Goal: Task Accomplishment & Management: Manage account settings

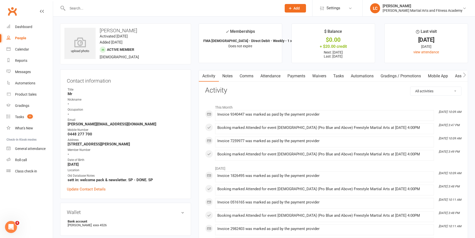
click at [130, 10] on input "text" at bounding box center [172, 8] width 212 height 7
paste input "Natalie De Silveira <natalie@nexxis.com.au>"
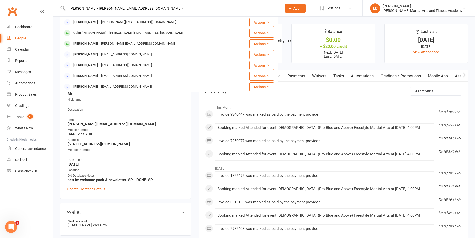
drag, startPoint x: 101, startPoint y: 7, endPoint x: 33, endPoint y: 25, distance: 71.0
click at [24, 1] on header "Natalie De Silveira <natalie@nexxis.com.au> Natalie De Silveira natalie@nexxis.…" at bounding box center [237, 1] width 475 height 0
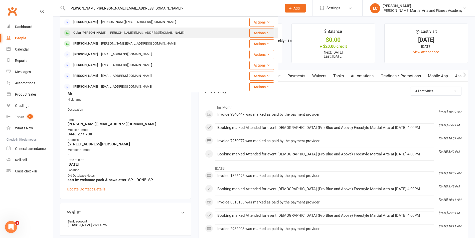
type input "Natalie De Silveira <natalie@nexxis.com.au>"
click at [130, 34] on div "natalie@nexxis.com.au" at bounding box center [147, 32] width 78 height 7
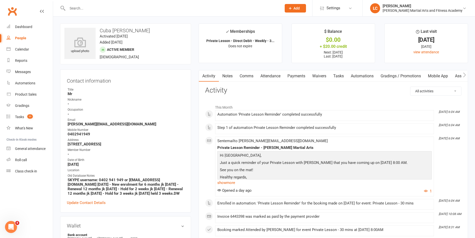
drag, startPoint x: 229, startPoint y: 79, endPoint x: 240, endPoint y: 86, distance: 13.8
click at [230, 81] on link "Notes" at bounding box center [227, 76] width 17 height 12
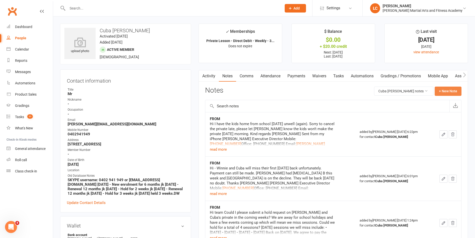
click at [453, 94] on button "+ New Note" at bounding box center [448, 91] width 27 height 9
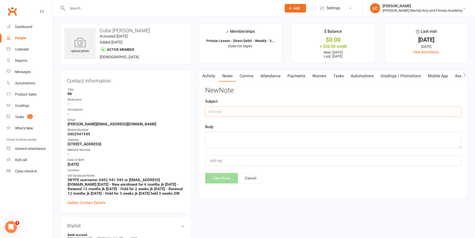
click at [228, 114] on input "text" at bounding box center [333, 111] width 256 height 11
type input "FROM"
click at [210, 147] on textarea at bounding box center [333, 140] width 256 height 17
paste textarea "Hi Could we please pause classes Sat 27 Sept - 11 Oct? Also kids will not be av…"
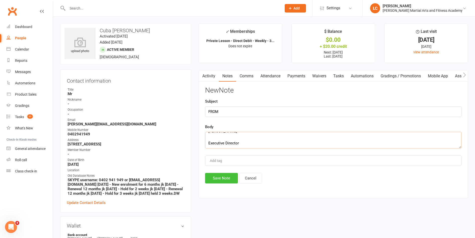
type textarea "Hi Could we please pause classes Sat 27 Sept - 11 Oct? Also kids will not be av…"
click at [220, 175] on button "Save Note" at bounding box center [221, 178] width 33 height 11
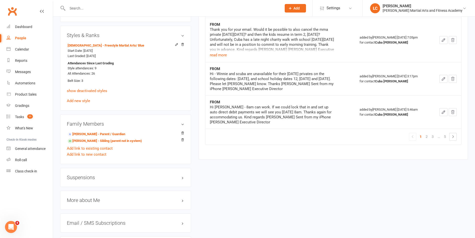
scroll to position [376, 0]
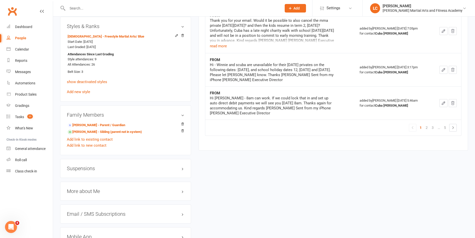
click at [80, 170] on h3 "Suspensions" at bounding box center [125, 169] width 117 height 6
click at [79, 190] on div "Show previous suspensions Add new suspension" at bounding box center [125, 183] width 117 height 16
click at [79, 189] on link "Add new suspension" at bounding box center [84, 188] width 35 height 5
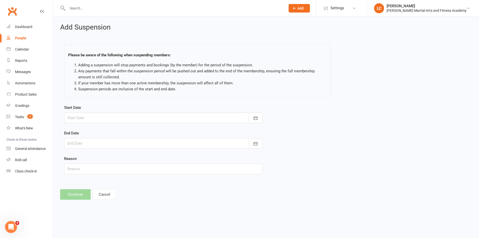
click at [117, 119] on div at bounding box center [163, 118] width 198 height 11
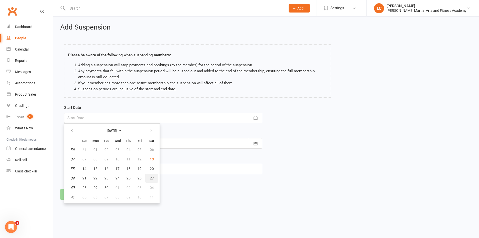
click at [150, 177] on span "27" at bounding box center [152, 178] width 4 height 4
type input "27 Sep 2025"
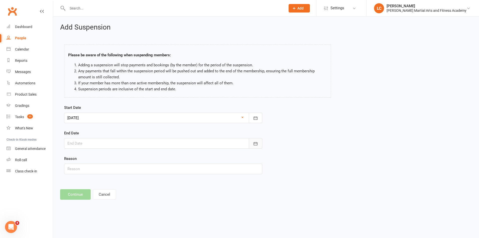
click at [261, 147] on button "button" at bounding box center [256, 143] width 14 height 11
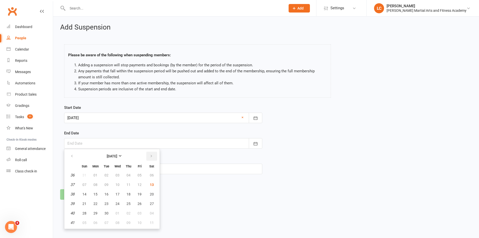
click at [153, 157] on button "button" at bounding box center [151, 156] width 11 height 9
click at [84, 194] on span "12" at bounding box center [84, 194] width 4 height 4
type input "12 Oct 2025"
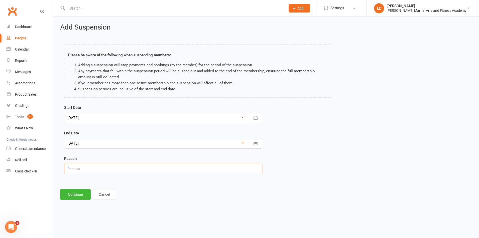
click at [89, 172] on input "text" at bounding box center [163, 169] width 198 height 11
type input "AWAY"
click at [76, 191] on button "Continue" at bounding box center [75, 194] width 31 height 11
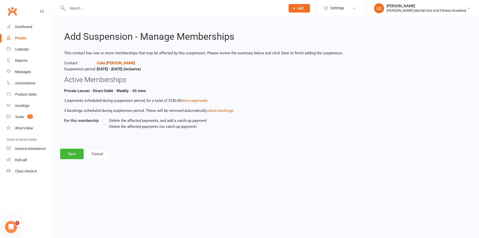
click at [104, 120] on label "Delete the affected payments, and add a catch-up payment" at bounding box center [154, 121] width 104 height 6
click at [104, 118] on input "Delete the affected payments, and add a catch-up payment" at bounding box center [103, 118] width 3 height 0
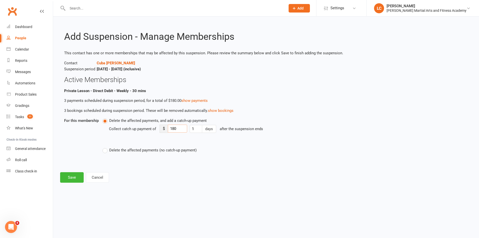
drag, startPoint x: 182, startPoint y: 128, endPoint x: 170, endPoint y: 131, distance: 11.4
click at [170, 131] on input "180" at bounding box center [177, 129] width 19 height 8
type input "8"
click at [73, 175] on button "Save" at bounding box center [72, 177] width 24 height 11
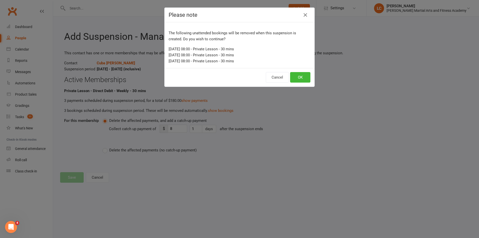
click at [304, 71] on div "Cancel OK" at bounding box center [239, 77] width 150 height 19
click at [304, 72] on div "Cancel OK" at bounding box center [239, 77] width 150 height 19
click at [299, 75] on button "OK" at bounding box center [300, 77] width 20 height 11
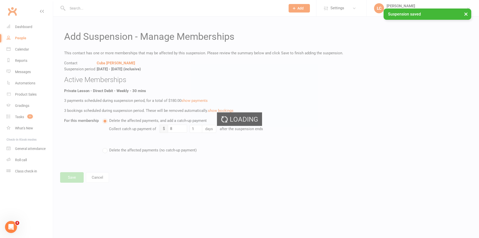
drag, startPoint x: 286, startPoint y: 166, endPoint x: 233, endPoint y: 166, distance: 52.6
click at [233, 166] on div "Loading" at bounding box center [239, 119] width 479 height 238
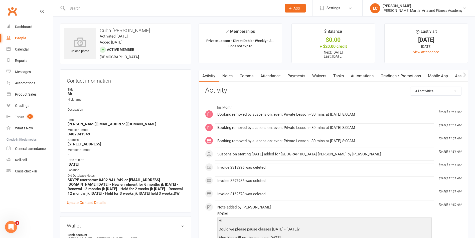
click at [295, 75] on link "Payments" at bounding box center [296, 76] width 25 height 12
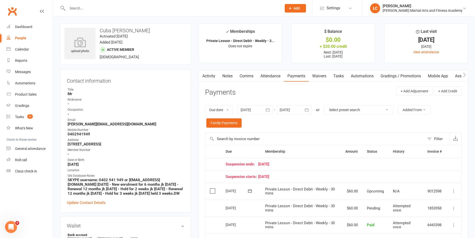
click at [293, 109] on div at bounding box center [293, 109] width 35 height 9
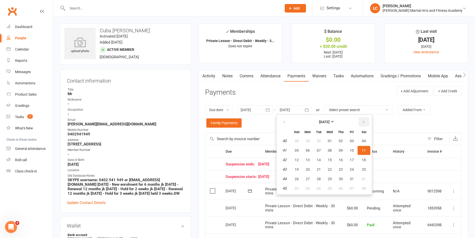
click at [367, 122] on button "button" at bounding box center [364, 121] width 11 height 9
click at [368, 139] on button "01" at bounding box center [364, 140] width 13 height 9
type input "01 Nov 2025"
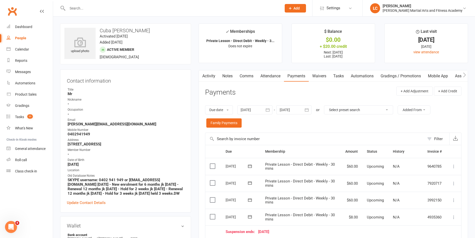
click at [453, 167] on icon at bounding box center [453, 166] width 5 height 5
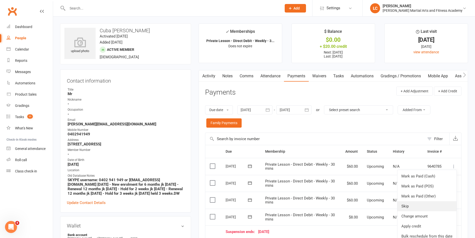
click at [416, 206] on link "Skip" at bounding box center [426, 206] width 59 height 10
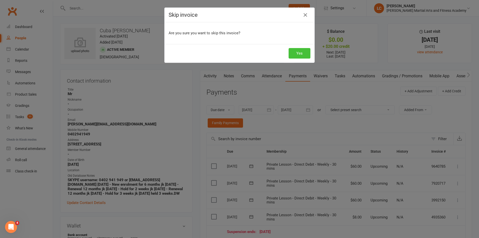
click at [297, 57] on button "Yes" at bounding box center [299, 53] width 22 height 11
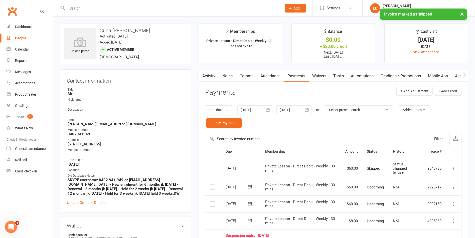
click at [271, 76] on link "Attendance" at bounding box center [270, 76] width 27 height 12
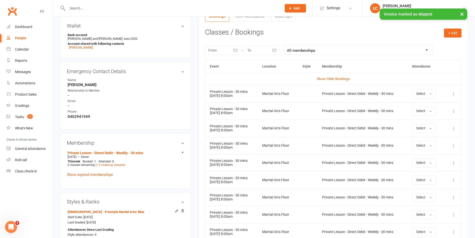
scroll to position [200, 0]
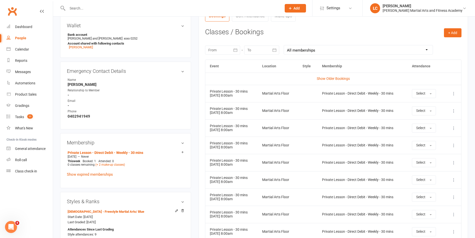
click at [452, 164] on icon at bounding box center [453, 162] width 5 height 5
click at [428, 190] on link "Remove booking" at bounding box center [432, 193] width 50 height 10
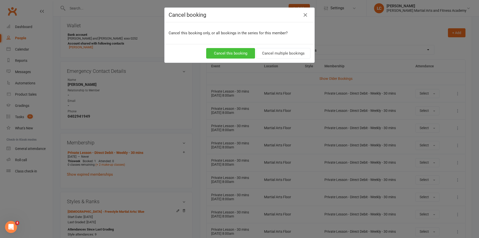
click at [224, 52] on button "Cancel this booking" at bounding box center [230, 53] width 49 height 11
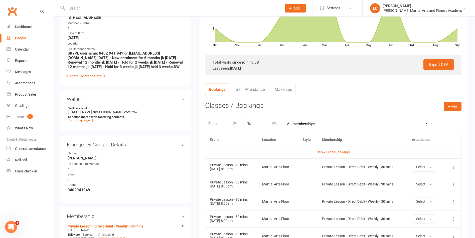
scroll to position [25, 0]
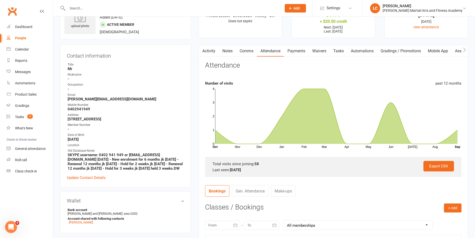
click at [250, 48] on link "Comms" at bounding box center [246, 51] width 21 height 12
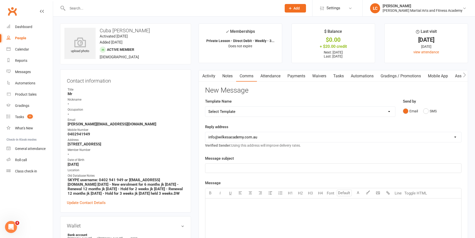
click at [263, 114] on select "Select Template [Email] Birthday Party Enquiry [Email] 2-5yo Grading Form [Emai…" at bounding box center [300, 112] width 190 height 10
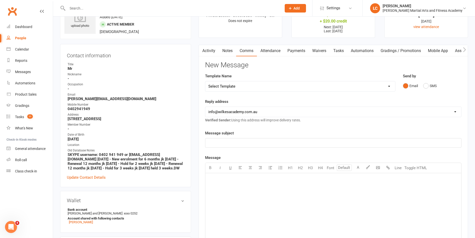
scroll to position [25, 0]
click at [245, 141] on p "﻿" at bounding box center [333, 143] width 250 height 6
click at [241, 86] on select "Select Template [Email] Birthday Party Enquiry [Email] 2-5yo Grading Form [Emai…" at bounding box center [300, 87] width 190 height 10
select select "40"
click at [205, 82] on select "Select Template [Email] Birthday Party Enquiry [Email] 2-5yo Grading Form [Emai…" at bounding box center [300, 87] width 190 height 10
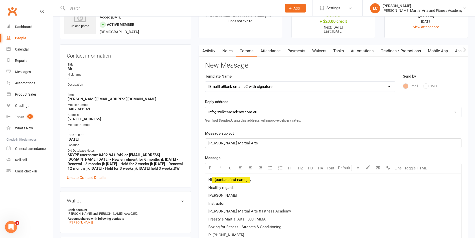
click at [231, 180] on span "﻿ {contact-first-name}" at bounding box center [231, 180] width 38 height 5
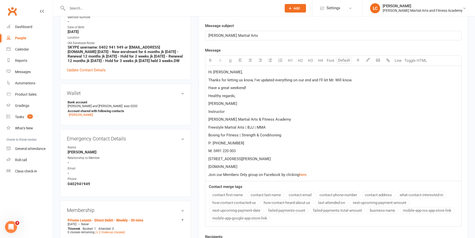
scroll to position [225, 0]
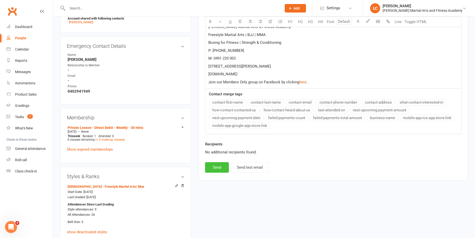
click at [220, 164] on button "Send" at bounding box center [217, 167] width 24 height 11
select select
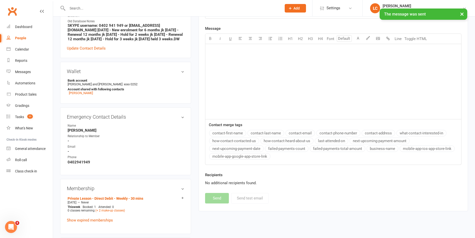
scroll to position [25, 0]
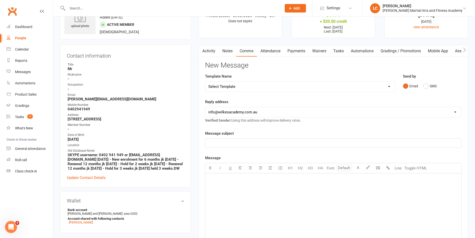
click at [340, 50] on link "Tasks" at bounding box center [339, 51] width 18 height 12
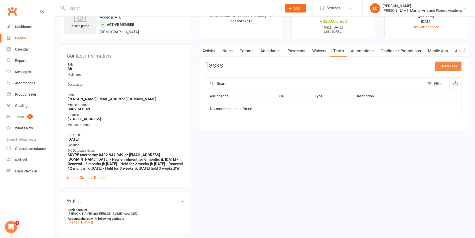
click at [443, 65] on button "+ New Task" at bounding box center [448, 66] width 27 height 9
select select "47778"
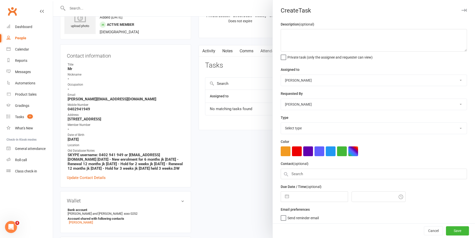
click at [319, 79] on select "Stephen Erceg Robert Wilsnach Kiam Padamsey Matthew Erceg Leo Gomes Jai Christo…" at bounding box center [374, 80] width 186 height 11
click at [313, 36] on textarea at bounding box center [374, 40] width 186 height 23
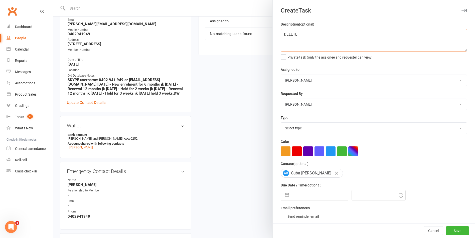
scroll to position [75, 0]
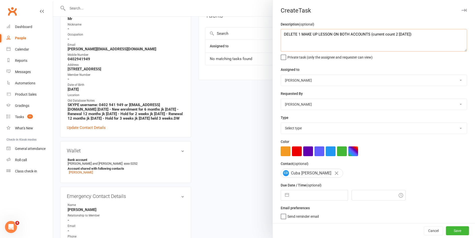
type textarea "DELETE 1 MAKE UP LESSON ON BOTH ACCOUNTS (current count 2 13/09/2025)"
drag, startPoint x: 321, startPoint y: 130, endPoint x: 318, endPoint y: 136, distance: 7.0
click at [321, 130] on select "Select type E-mail General task Meeting Phone call Sett in calls Add new task t…" at bounding box center [374, 128] width 186 height 11
select select "25648"
click at [281, 124] on select "Select type E-mail General task Meeting Phone call Sett in calls Add new task t…" at bounding box center [374, 128] width 186 height 11
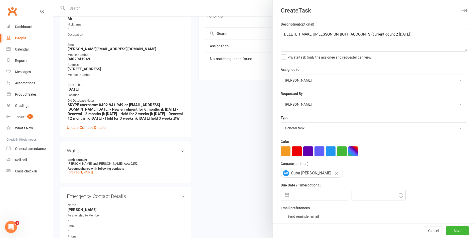
scroll to position [2, 0]
click at [316, 190] on input "text" at bounding box center [319, 195] width 56 height 10
select select "7"
select select "2025"
select select "8"
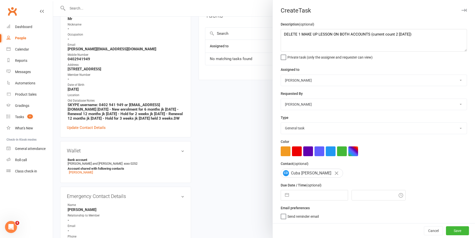
select select "2025"
select select "9"
select select "2025"
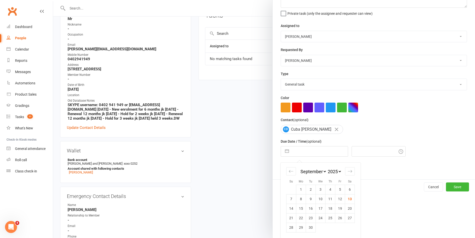
scroll to position [46, 0]
click at [347, 171] on icon "Move forward to switch to the next month." at bounding box center [349, 171] width 5 height 5
select select "10"
select select "2025"
click at [353, 173] on div "Move forward to switch to the next month." at bounding box center [350, 171] width 10 height 8
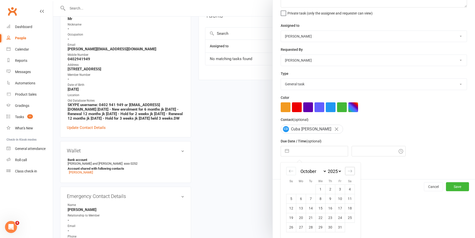
select select "11"
select select "2025"
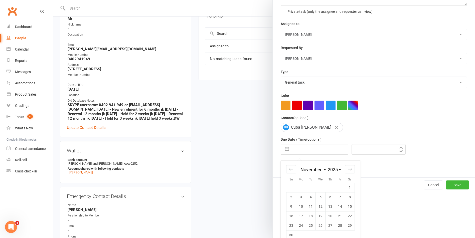
click at [300, 200] on td "3" at bounding box center [301, 197] width 10 height 10
type input "03 Nov 2025"
type input "12:00pm"
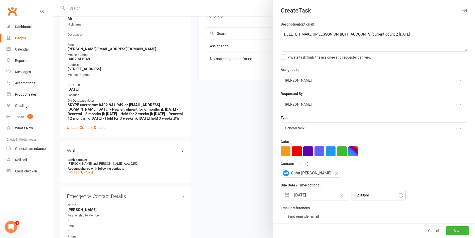
scroll to position [2, 0]
click at [452, 233] on button "Save" at bounding box center [457, 230] width 23 height 9
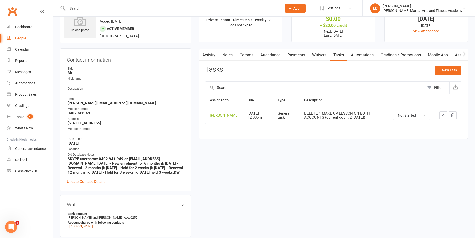
scroll to position [0, 0]
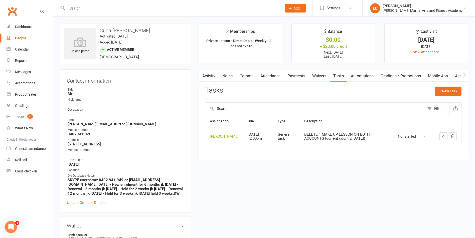
click at [156, 10] on input "text" at bounding box center [172, 8] width 212 height 7
paste input "Daniel Hobbs <danielhobbs03@icloud.com>"
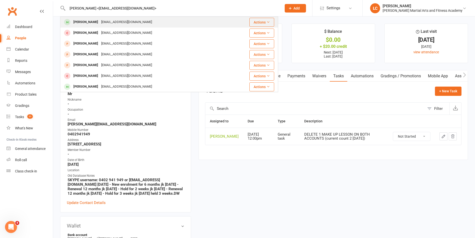
type input "Daniel Hobbs <danielhobbs03@icloud.com>"
click at [100, 19] on div "danielhobbs03@icloud.com" at bounding box center [127, 22] width 54 height 7
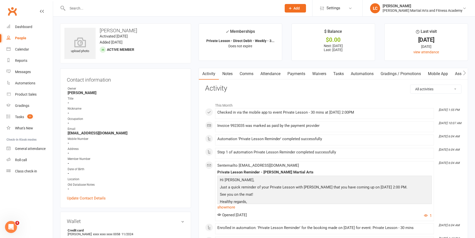
click at [225, 74] on link "Notes" at bounding box center [227, 74] width 17 height 12
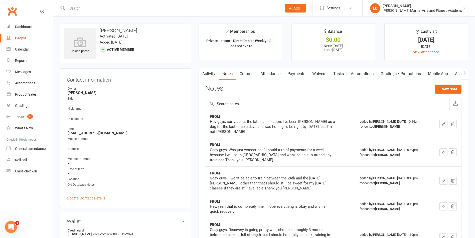
click at [445, 91] on button "+ New Note" at bounding box center [448, 89] width 27 height 9
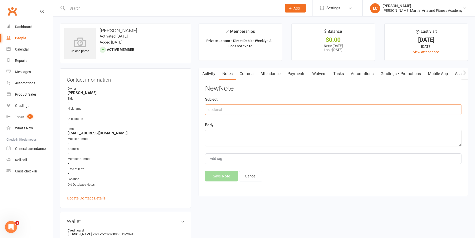
click at [292, 110] on input "text" at bounding box center [333, 109] width 256 height 11
type input "FROM"
click at [252, 137] on textarea at bounding box center [333, 138] width 256 height 17
paste textarea "Hey guys, just sending an email through to sort out a membership instead of pri…"
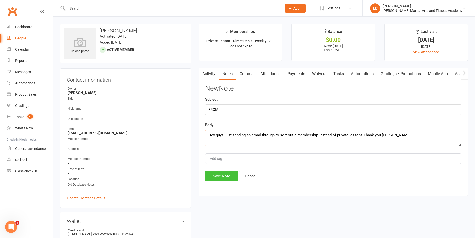
type textarea "Hey guys, just sending an email through to sort out a membership instead of pri…"
drag, startPoint x: 219, startPoint y: 177, endPoint x: 223, endPoint y: 172, distance: 5.7
click at [221, 176] on button "Save Note" at bounding box center [221, 176] width 33 height 11
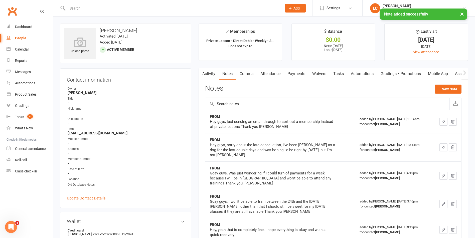
click at [249, 74] on link "Comms" at bounding box center [246, 74] width 21 height 12
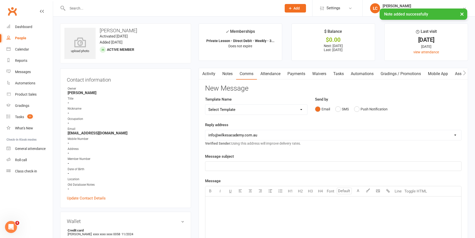
click at [295, 107] on select "Select Template [Email] Birthday Party Enquiry [Email] 2-5yo Grading Form [Emai…" at bounding box center [256, 110] width 102 height 10
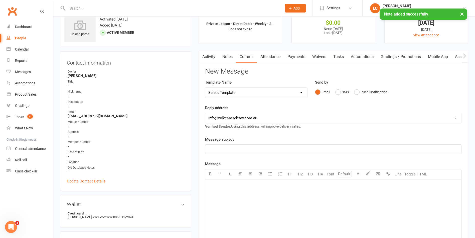
scroll to position [25, 0]
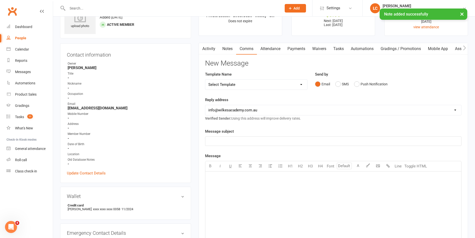
click at [270, 83] on select "Select Template [Email] Birthday Party Enquiry [Email] 2-5yo Grading Form [Emai…" at bounding box center [256, 85] width 102 height 10
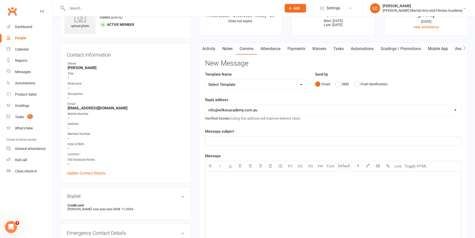
select select "40"
click at [205, 80] on select "Select Template [Email] Birthday Party Enquiry [Email] 2-5yo Grading Form [Emai…" at bounding box center [256, 85] width 102 height 10
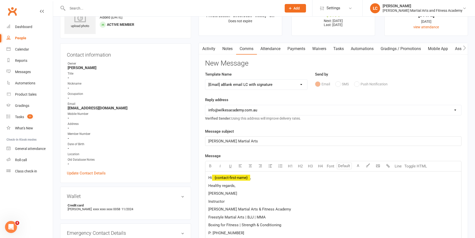
click at [260, 178] on p "Hi ﻿ {contact-first-name} ," at bounding box center [333, 178] width 250 height 6
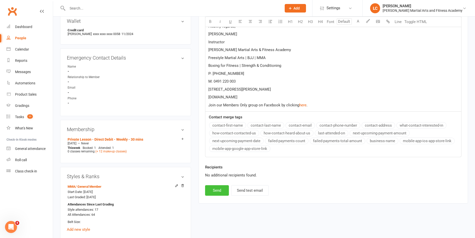
click at [215, 187] on button "Send" at bounding box center [217, 190] width 24 height 11
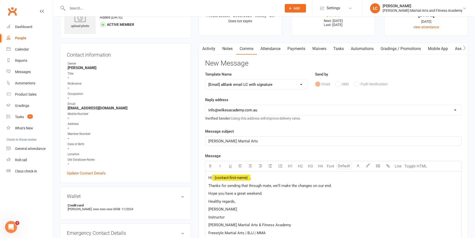
select select
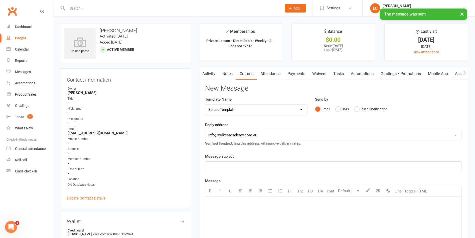
drag, startPoint x: 337, startPoint y: 74, endPoint x: 338, endPoint y: 79, distance: 5.3
click at [337, 74] on link "Tasks" at bounding box center [339, 74] width 18 height 12
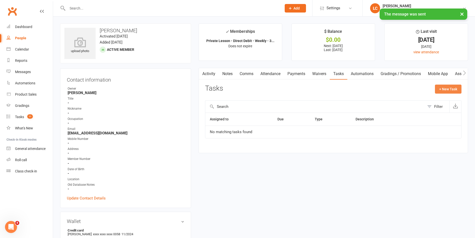
click at [445, 86] on button "+ New Task" at bounding box center [448, 89] width 27 height 9
select select "47778"
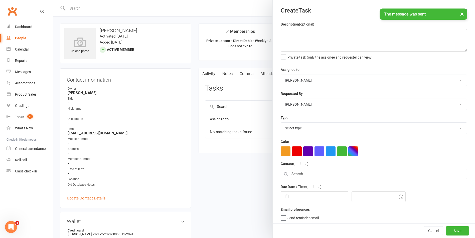
click at [317, 77] on select "Stephen Erceg Robert Wilsnach Kiam Padamsey Matthew Erceg Leo Gomes Jai Christo…" at bounding box center [374, 80] width 186 height 11
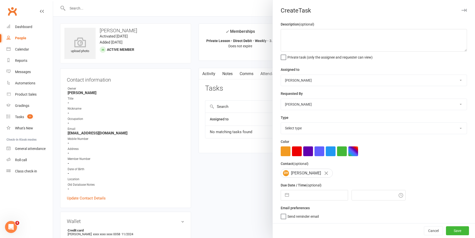
select select "47660"
click at [281, 75] on select "Stephen Erceg Robert Wilsnach Kiam Padamsey Matthew Erceg Leo Gomes Jai Christo…" at bounding box center [374, 80] width 186 height 11
click at [305, 35] on textarea at bounding box center [374, 40] width 186 height 23
type textarea "CoA - Over to MMA Unlimited Please."
click at [320, 127] on select "Select type E-mail General task Meeting Phone call Sett in calls Add new task t…" at bounding box center [374, 128] width 186 height 11
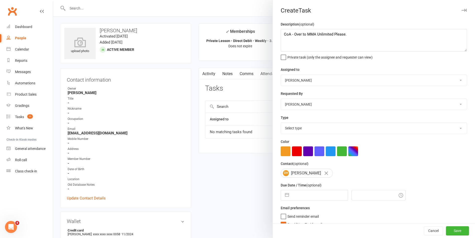
select select "25648"
click at [281, 124] on select "Select type E-mail General task Meeting Phone call Sett in calls Add new task t…" at bounding box center [374, 128] width 186 height 11
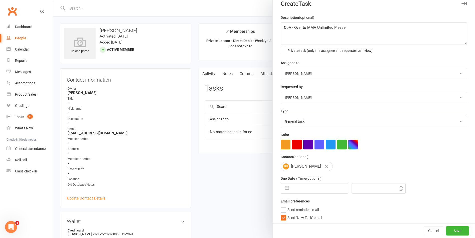
scroll to position [10, 0]
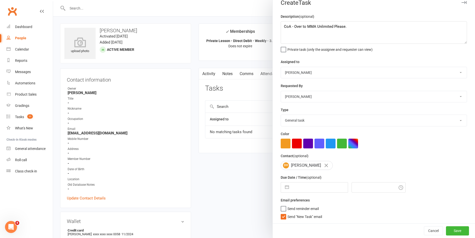
click at [281, 217] on label "Send "New Task" email" at bounding box center [301, 215] width 41 height 5
click at [281, 213] on input "Send "New Task" email" at bounding box center [301, 213] width 41 height 0
click at [296, 192] on input "text" at bounding box center [319, 188] width 56 height 10
select select "7"
select select "2025"
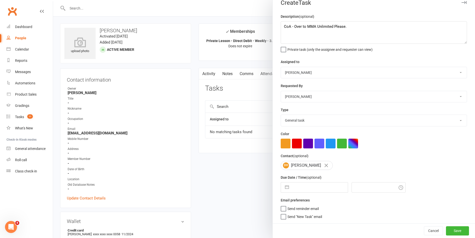
select select "8"
select select "2025"
select select "9"
select select "2025"
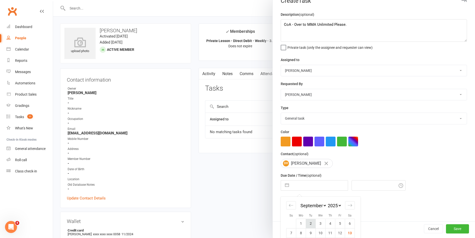
scroll to position [46, 0]
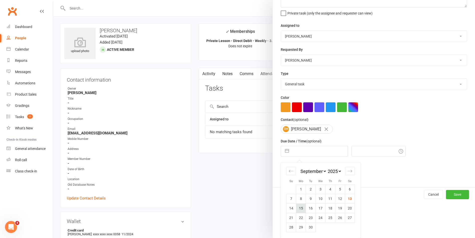
click at [297, 210] on td "15" at bounding box center [301, 209] width 10 height 10
type input "15 Sep 2025"
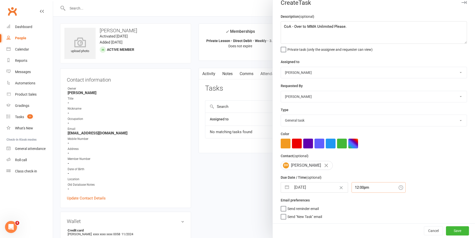
click at [362, 188] on div "12:00pm" at bounding box center [378, 187] width 54 height 11
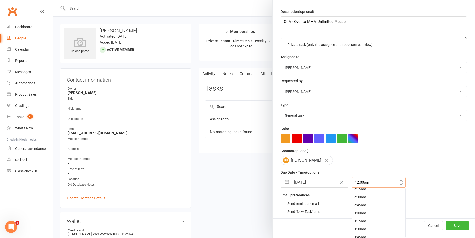
scroll to position [101, 0]
drag, startPoint x: 354, startPoint y: 220, endPoint x: 359, endPoint y: 224, distance: 6.6
click at [354, 220] on div "4:00am" at bounding box center [379, 219] width 54 height 8
type input "4:00am"
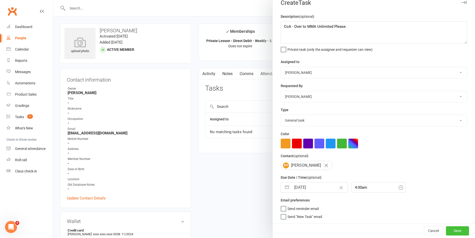
click at [446, 233] on button "Save" at bounding box center [457, 230] width 23 height 9
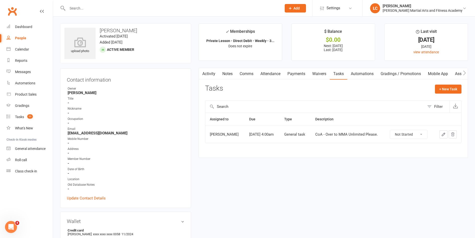
click at [90, 6] on input "text" at bounding box center [172, 8] width 212 height 7
paste input "i, Thank you for your kind email and for your understanding. Please commence th…"
type input "i, Thank you for your kind email and for your understanding. Please commence th…"
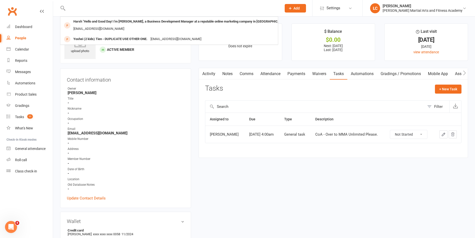
scroll to position [0, 0]
drag, startPoint x: 290, startPoint y: 6, endPoint x: 3, endPoint y: 31, distance: 288.0
click at [3, 1] on header "i, Thank you for your kind email and for your understanding. Please commence th…" at bounding box center [237, 1] width 475 height 0
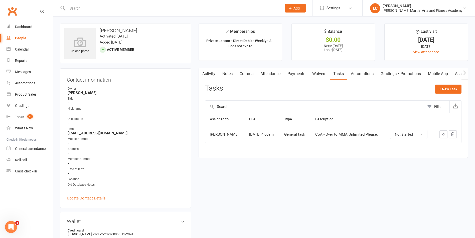
click at [131, 7] on input "text" at bounding box center [172, 8] width 212 height 7
paste input "Pik Man leong <pikmanleong@gmail.com>"
drag, startPoint x: 95, startPoint y: 9, endPoint x: 3, endPoint y: 17, distance: 92.3
click at [3, 1] on header "Pik Man leong <pikmanleong@gmail.com> Loading... Prospect Member Non-attending …" at bounding box center [237, 1] width 475 height 0
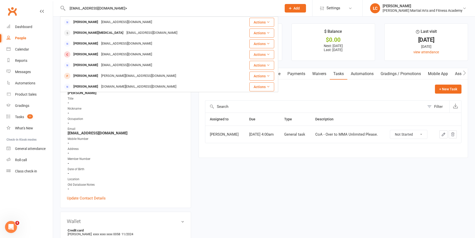
click at [145, 8] on input "pikmanleong@gmail.com>" at bounding box center [172, 8] width 212 height 7
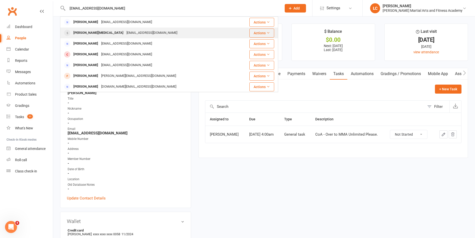
type input "pikmanleong@gmail.com"
click at [133, 35] on div "Pikmanleong@gmail.com" at bounding box center [152, 32] width 54 height 7
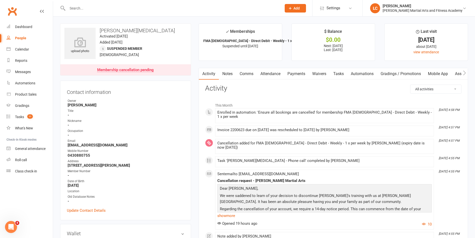
click at [304, 69] on link "Payments" at bounding box center [296, 74] width 25 height 12
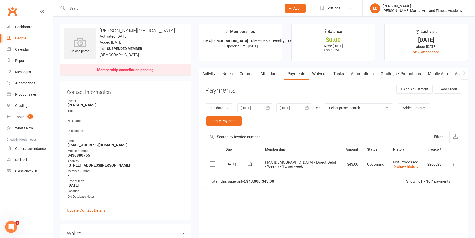
click at [253, 109] on div at bounding box center [254, 107] width 35 height 9
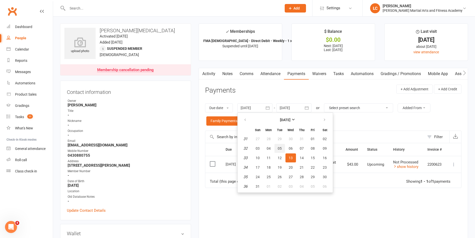
click at [275, 148] on button "05" at bounding box center [279, 148] width 11 height 9
type input "05 Aug 2025"
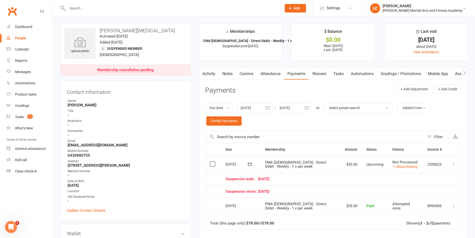
drag, startPoint x: 245, startPoint y: 164, endPoint x: 321, endPoint y: 169, distance: 76.2
click at [321, 169] on tr "Select this 01 Oct 2025 Matthew Tham FMA 2-5yo - Direct Debit - Weekly - 1 x pe…" at bounding box center [333, 164] width 256 height 17
click at [322, 167] on td "FMA 2-5yo - Direct Debit - Weekly - 1 x per week" at bounding box center [301, 164] width 80 height 17
drag, startPoint x: 300, startPoint y: 169, endPoint x: 240, endPoint y: 158, distance: 60.6
click at [240, 158] on tr "Select this 01 Oct 2025 Matthew Tham FMA 2-5yo - Direct Debit - Weekly - 1 x pe…" at bounding box center [333, 164] width 256 height 17
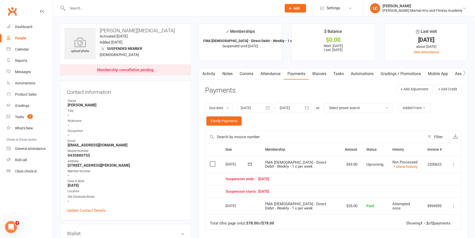
drag, startPoint x: 240, startPoint y: 158, endPoint x: 310, endPoint y: 168, distance: 71.1
click at [331, 173] on td "Suspension ends: 28 September 25" at bounding box center [333, 179] width 225 height 13
drag, startPoint x: 292, startPoint y: 166, endPoint x: 206, endPoint y: 158, distance: 86.3
click at [206, 158] on tr "Select this 01 Oct 2025 Matthew Tham FMA 2-5yo - Direct Debit - Weekly - 1 x pe…" at bounding box center [333, 164] width 256 height 17
drag, startPoint x: 206, startPoint y: 158, endPoint x: 330, endPoint y: 172, distance: 124.5
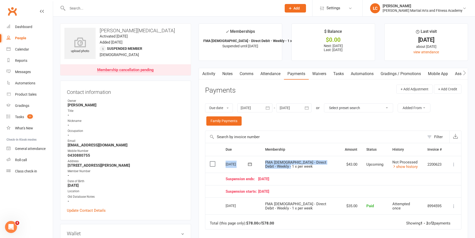
click at [330, 172] on td "FMA 2-5yo - Direct Debit - Weekly - 1 x per week" at bounding box center [301, 164] width 80 height 17
drag, startPoint x: 293, startPoint y: 175, endPoint x: 233, endPoint y: 167, distance: 60.1
click at [233, 168] on tr "Select this 01 Oct 2025 Matthew Tham FMA 2-5yo - Direct Debit - Weekly - 1 x pe…" at bounding box center [333, 164] width 256 height 17
click at [210, 73] on link "Activity" at bounding box center [209, 74] width 20 height 12
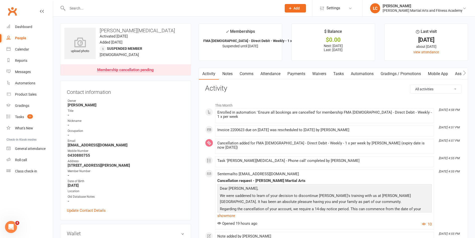
drag, startPoint x: 240, startPoint y: 123, endPoint x: 393, endPoint y: 125, distance: 153.0
click at [393, 126] on li "Sep 12, 4:57 PM Invoice 2200623 due on 29 Sep 2025 was rescheduled to 01 Oct 20…" at bounding box center [324, 131] width 219 height 11
drag, startPoint x: 393, startPoint y: 125, endPoint x: 401, endPoint y: 127, distance: 7.7
click at [401, 128] on div "Invoice 2200623 due on 29 Sep 2025 was rescheduled to 01 Oct 2025 by Jackson Mi…" at bounding box center [324, 130] width 214 height 4
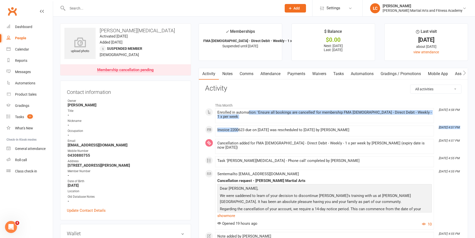
drag, startPoint x: 401, startPoint y: 127, endPoint x: 248, endPoint y: 113, distance: 153.7
click at [248, 113] on div "This Month Sep 12, 4:58 PM Enrolled in automation: 'Ensure all bookings are can…" at bounding box center [333, 193] width 256 height 186
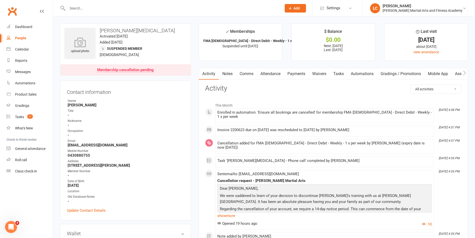
drag, startPoint x: 248, startPoint y: 113, endPoint x: 305, endPoint y: 125, distance: 58.9
click at [305, 128] on div "Invoice 2200623 due on 29 Sep 2025 was rescheduled to 01 Oct 2025 by Jackson Mi…" at bounding box center [324, 130] width 214 height 4
drag, startPoint x: 269, startPoint y: 106, endPoint x: 401, endPoint y: 129, distance: 134.5
click at [401, 129] on div "This Month Sep 12, 4:58 PM Enrolled in automation: 'Ensure all bookings are can…" at bounding box center [333, 193] width 256 height 186
drag, startPoint x: 401, startPoint y: 129, endPoint x: 378, endPoint y: 125, distance: 23.9
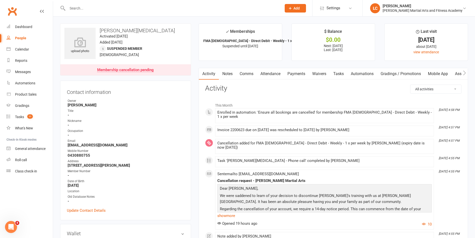
click at [378, 128] on div "Invoice 2200623 due on 29 Sep 2025 was rescheduled to 01 Oct 2025 by Jackson Mi…" at bounding box center [324, 130] width 214 height 4
drag, startPoint x: 365, startPoint y: 127, endPoint x: 251, endPoint y: 114, distance: 114.7
click at [251, 114] on div "This Month Sep 12, 4:58 PM Enrolled in automation: 'Ensure all bookings are can…" at bounding box center [333, 193] width 256 height 186
drag, startPoint x: 251, startPoint y: 114, endPoint x: 365, endPoint y: 147, distance: 119.2
click at [367, 156] on li "Sep 12, 4:55 PM Task 'Matthew Tham - Phone call' completed by Jackson Mitchell" at bounding box center [324, 161] width 219 height 11
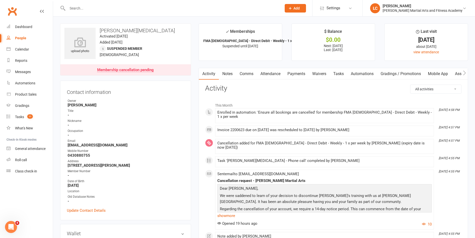
click at [272, 75] on link "Attendance" at bounding box center [270, 74] width 27 height 12
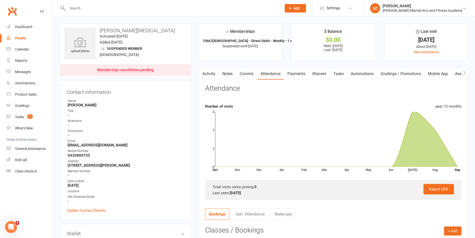
click at [298, 78] on link "Payments" at bounding box center [296, 74] width 25 height 12
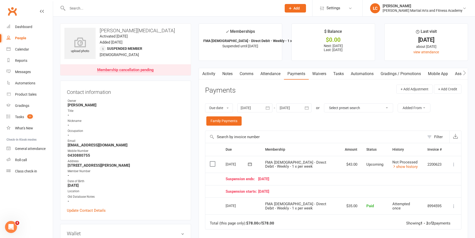
click at [230, 72] on link "Notes" at bounding box center [227, 74] width 17 height 12
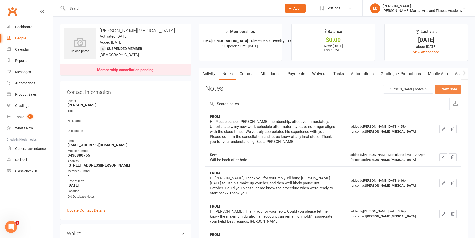
click at [454, 91] on button "+ New Note" at bounding box center [448, 89] width 27 height 9
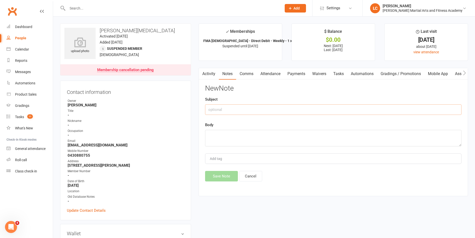
drag, startPoint x: 301, startPoint y: 111, endPoint x: 305, endPoint y: 111, distance: 3.8
click at [301, 111] on input "text" at bounding box center [333, 109] width 256 height 11
type input "FROM"
click at [244, 134] on textarea at bounding box center [333, 138] width 256 height 17
paste textarea "Hi, Thank you for your kind email and for your understanding. Please commence t…"
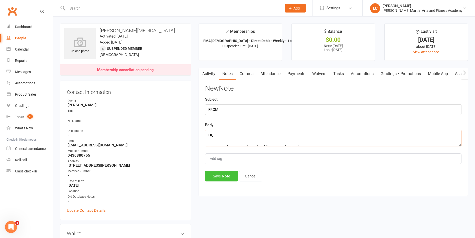
scroll to position [75, 0]
type textarea "Hi, Thank you for your kind email and for your understanding. Please commence t…"
click at [228, 177] on button "Save Note" at bounding box center [221, 176] width 33 height 11
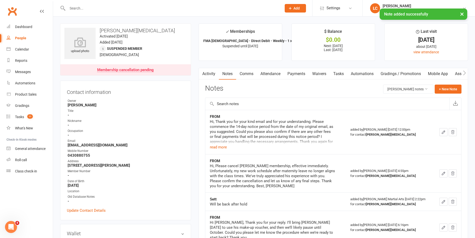
drag, startPoint x: 239, startPoint y: 79, endPoint x: 246, endPoint y: 72, distance: 9.7
click at [239, 79] on link "Comms" at bounding box center [246, 74] width 21 height 12
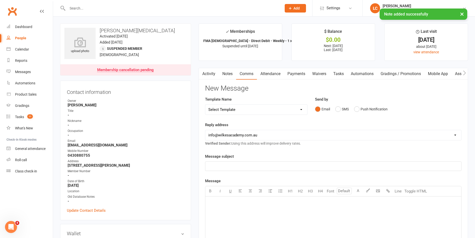
click at [246, 111] on select "Select Template [Email] Birthday Party Enquiry [Email] 2-5yo Grading Form [Emai…" at bounding box center [256, 110] width 102 height 10
click at [252, 109] on select "Select Template [Email] Birthday Party Enquiry [Email] 2-5yo Grading Form [Emai…" at bounding box center [256, 110] width 102 height 10
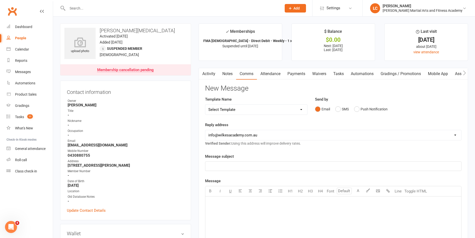
select select "40"
click at [205, 105] on select "Select Template [Email] Birthday Party Enquiry [Email] 2-5yo Grading Form [Emai…" at bounding box center [256, 110] width 102 height 10
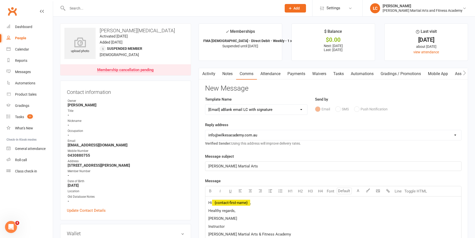
click at [239, 202] on span "﻿ {contact-first-name}" at bounding box center [231, 203] width 38 height 5
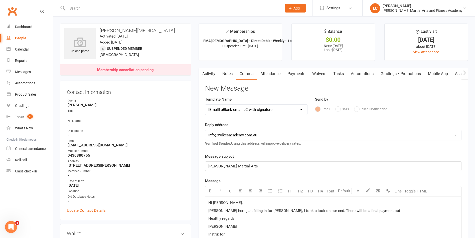
drag, startPoint x: 347, startPoint y: 202, endPoint x: 364, endPoint y: 209, distance: 18.2
click at [348, 202] on p "Hi Amanda," at bounding box center [333, 203] width 250 height 6
drag, startPoint x: 358, startPoint y: 212, endPoint x: 317, endPoint y: 213, distance: 41.1
click at [317, 213] on p "Lenny here just filling in for Mr. Mitchell, I took a look on our end. There wi…" at bounding box center [333, 211] width 250 height 6
click at [371, 213] on p "Lenny here just filling in for Mr. Mitchell, I took a look on our end. There wi…" at bounding box center [333, 211] width 250 height 6
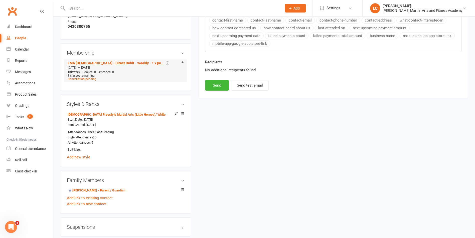
scroll to position [300, 0]
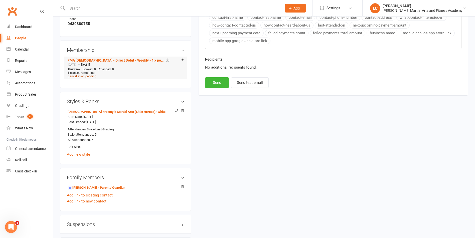
click at [87, 75] on span "Cancellation pending" at bounding box center [82, 77] width 29 height 4
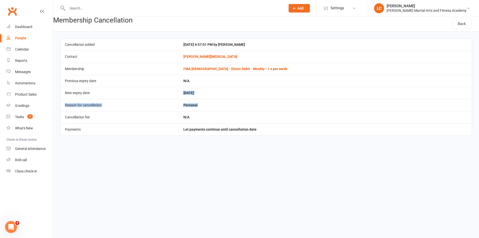
drag, startPoint x: 203, startPoint y: 91, endPoint x: 245, endPoint y: 99, distance: 43.3
click at [245, 99] on td "Oct 5, 2025" at bounding box center [325, 93] width 293 height 12
drag, startPoint x: 245, startPoint y: 99, endPoint x: 221, endPoint y: 92, distance: 25.4
click at [218, 92] on td "Oct 5, 2025" at bounding box center [325, 93] width 293 height 12
drag, startPoint x: 332, startPoint y: 188, endPoint x: 330, endPoint y: 184, distance: 4.3
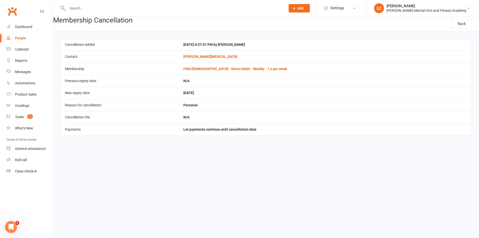
click at [332, 150] on html "Prospect Member Non-attending contact Grading event Task Bulk message Add Setti…" at bounding box center [239, 75] width 479 height 150
drag, startPoint x: 302, startPoint y: 131, endPoint x: 164, endPoint y: 101, distance: 141.6
click at [164, 101] on tbody "Cancellation added Fri, 12 Sep 2025 4:57:01 PM by Jackson Mitchell Contact Matt…" at bounding box center [265, 87] width 411 height 97
click at [17, 42] on link "People" at bounding box center [30, 38] width 46 height 11
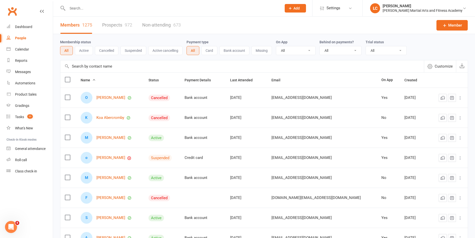
click at [87, 9] on input "text" at bounding box center [172, 8] width 212 height 7
paste input "Hi, Thank you for your kind email and for your understanding. Please commence t…"
type input "Hi, Thank you for your kind email and for your understanding. Please commence t…"
type input "o"
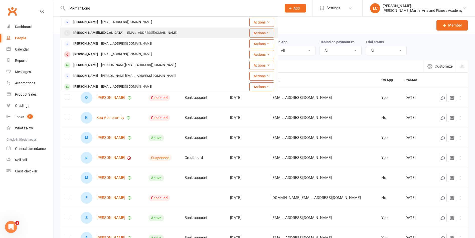
type input "Pikman Long"
click at [125, 32] on div "Pikmanleong@gmail.com" at bounding box center [152, 32] width 54 height 7
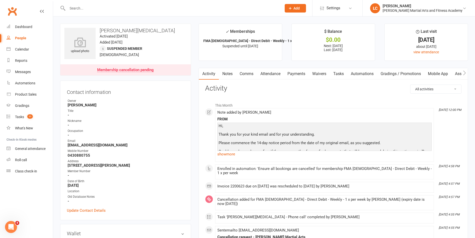
click at [144, 70] on div "Membership cancellation pending" at bounding box center [125, 70] width 57 height 4
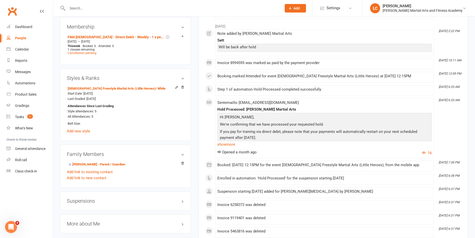
scroll to position [316, 0]
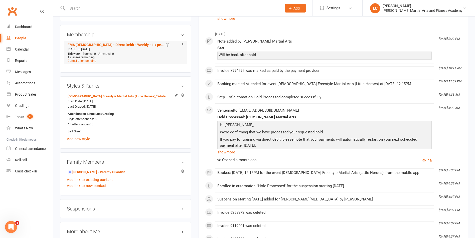
drag, startPoint x: 94, startPoint y: 46, endPoint x: 114, endPoint y: 50, distance: 20.4
click at [114, 50] on div "Jul 9 2025 — Oct 4 2025" at bounding box center [125, 49] width 118 height 4
drag, startPoint x: 114, startPoint y: 50, endPoint x: 161, endPoint y: 62, distance: 48.5
click at [161, 62] on div "Cancellation pending" at bounding box center [125, 61] width 115 height 4
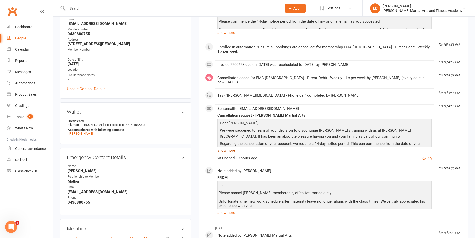
scroll to position [125, 0]
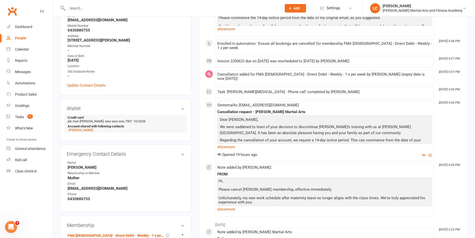
click at [150, 121] on li "Credit card pik man leong xxxx xxxx xxxx 7907 10/2028 Account shared with follo…" at bounding box center [125, 124] width 117 height 18
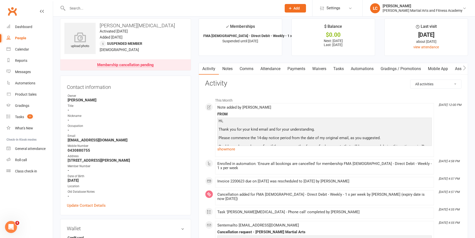
scroll to position [0, 0]
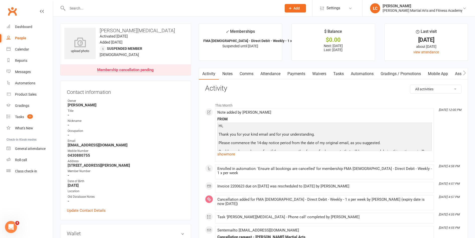
click at [118, 67] on link "Membership cancellation pending" at bounding box center [125, 69] width 130 height 11
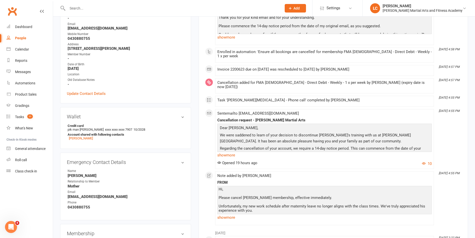
scroll to position [16, 0]
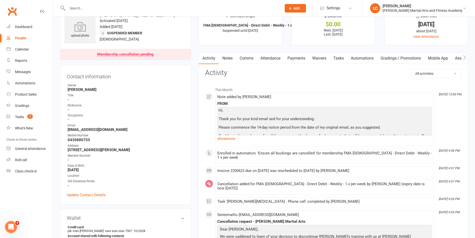
click at [340, 57] on link "Tasks" at bounding box center [339, 59] width 18 height 12
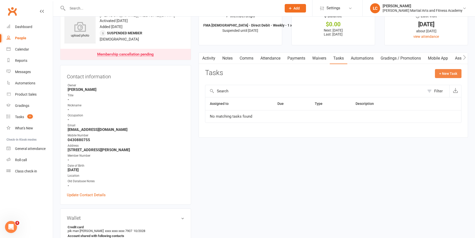
click at [448, 75] on button "+ New Task" at bounding box center [448, 73] width 27 height 9
select select "47778"
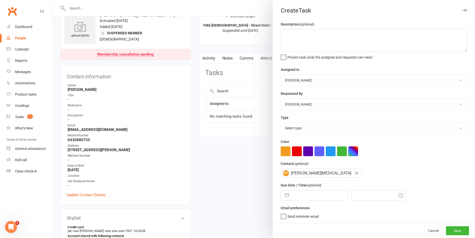
click at [316, 83] on select "Stephen Erceg Robert Wilsnach Kiam Padamsey Matthew Erceg Leo Gomes Jai Christo…" at bounding box center [374, 80] width 186 height 11
select select "47660"
click at [281, 75] on select "Stephen Erceg Robert Wilsnach Kiam Padamsey Matthew Erceg Leo Gomes Jai Christo…" at bounding box center [374, 80] width 186 height 11
click at [297, 29] on div "Description (optional) Private task (only the assignee and requester can view)" at bounding box center [374, 40] width 186 height 38
click at [293, 30] on textarea at bounding box center [374, 40] width 186 height 23
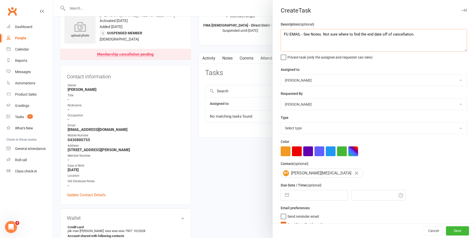
type textarea "FU EMAIL - See Notes. Not sure where to find the end date off of cancellation."
drag, startPoint x: 336, startPoint y: 133, endPoint x: 333, endPoint y: 135, distance: 3.7
click at [336, 133] on select "Select type E-mail General task Meeting Phone call Sett in calls Add new task t…" at bounding box center [374, 128] width 186 height 11
click at [281, 124] on select "Select type E-mail General task Meeting Phone call Sett in calls Add new task t…" at bounding box center [374, 128] width 186 height 11
click at [316, 133] on select "E-mail General task Meeting Phone call Sett in calls Add new task type" at bounding box center [374, 128] width 186 height 11
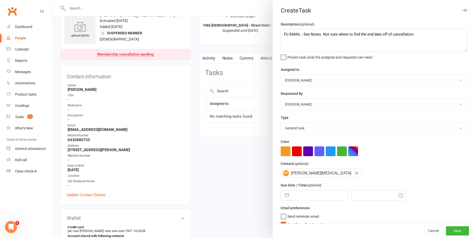
select select "25276"
click at [281, 124] on select "E-mail General task Meeting Phone call Sett in calls Add new task type" at bounding box center [374, 128] width 186 height 11
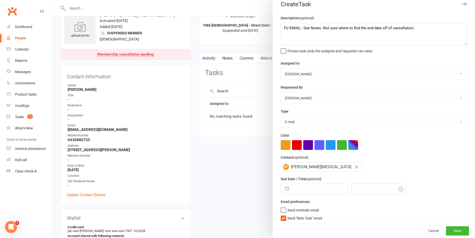
scroll to position [10, 0]
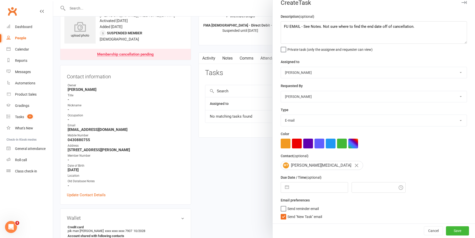
click at [284, 218] on label "Send "New Task" email" at bounding box center [301, 215] width 41 height 5
click at [284, 213] on input "Send "New Task" email" at bounding box center [301, 213] width 41 height 0
click at [298, 189] on input "text" at bounding box center [319, 188] width 56 height 10
select select "7"
select select "2025"
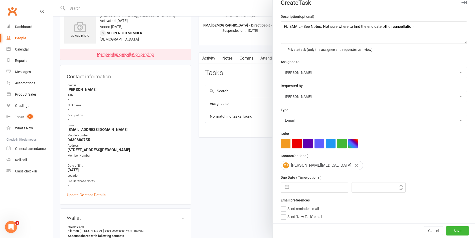
select select "8"
select select "2025"
select select "9"
select select "2025"
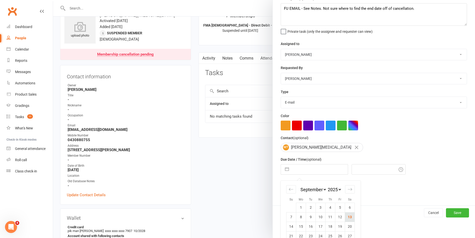
scroll to position [35, 0]
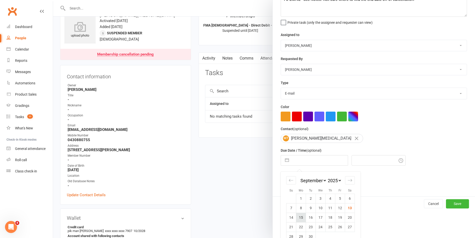
click at [300, 221] on td "15" at bounding box center [301, 218] width 10 height 10
type input "15 Sep 2025"
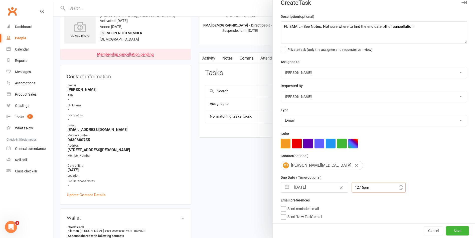
click at [360, 187] on input "12:15pm" at bounding box center [378, 187] width 54 height 11
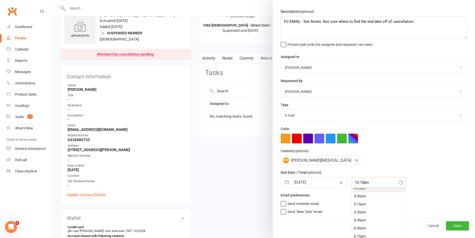
scroll to position [134, 0]
click at [362, 197] on div "4:15am" at bounding box center [379, 194] width 54 height 8
type input "4:15am"
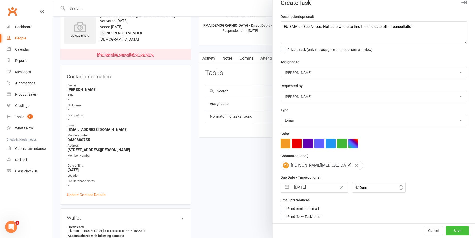
click at [446, 233] on button "Save" at bounding box center [457, 230] width 23 height 9
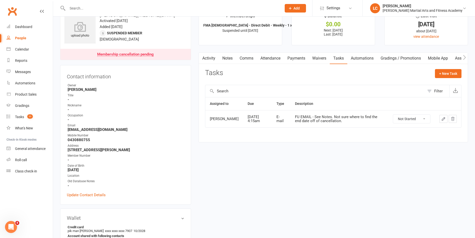
click at [103, 6] on input "text" at bounding box center [172, 8] width 212 height 7
paste input "Crystal Reed <crystal@fairviewplumbing.com.au>"
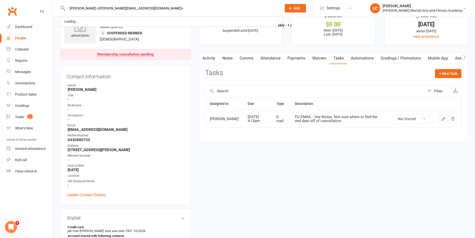
drag, startPoint x: 92, startPoint y: 7, endPoint x: 3, endPoint y: -5, distance: 89.9
click at [137, 11] on input "crystal@fairviewplumbing.com.au>" at bounding box center [172, 8] width 212 height 7
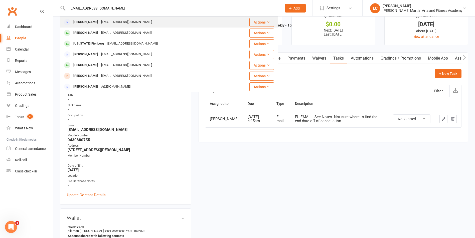
type input "[EMAIL_ADDRESS][DOMAIN_NAME]"
click at [146, 23] on div "[EMAIL_ADDRESS][DOMAIN_NAME]" at bounding box center [127, 22] width 54 height 7
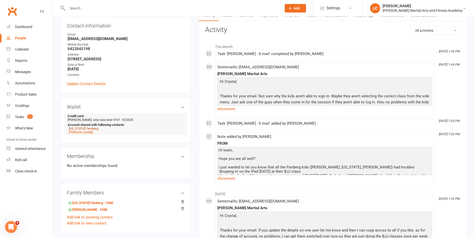
scroll to position [100, 0]
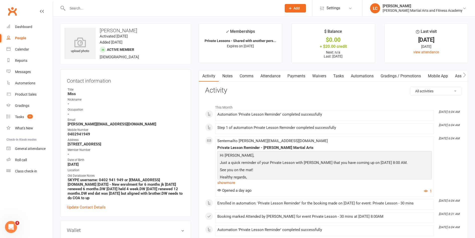
click at [272, 78] on link "Attendance" at bounding box center [270, 76] width 27 height 12
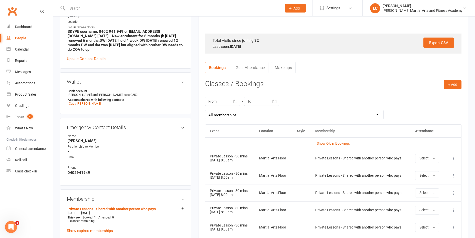
scroll to position [150, 0]
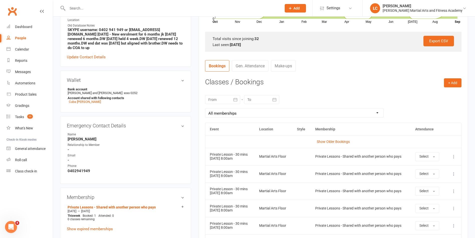
click at [451, 188] on button at bounding box center [454, 191] width 6 height 6
click at [419, 216] on link "Remove booking" at bounding box center [432, 221] width 50 height 10
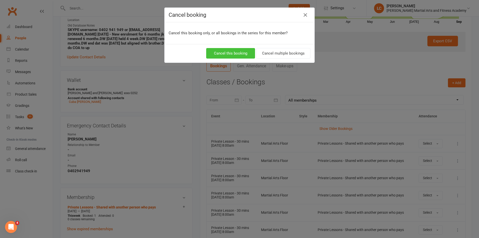
click at [236, 52] on button "Cancel this booking" at bounding box center [230, 53] width 49 height 11
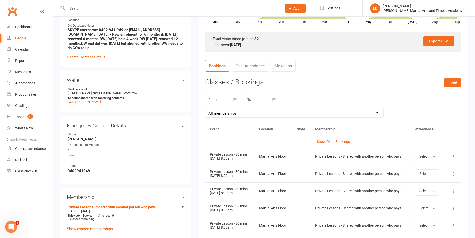
click at [452, 189] on icon at bounding box center [453, 191] width 5 height 5
click at [415, 216] on link "Remove booking" at bounding box center [432, 221] width 50 height 10
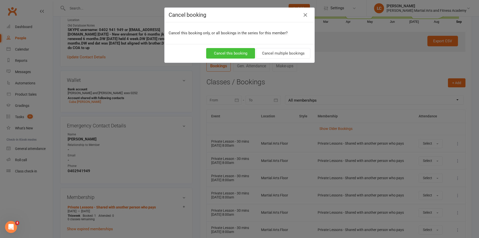
click at [239, 54] on button "Cancel this booking" at bounding box center [230, 53] width 49 height 11
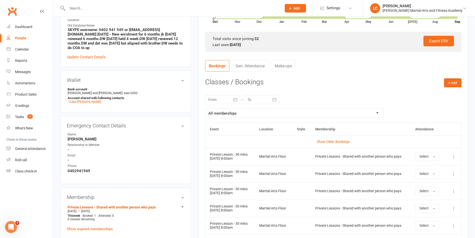
click at [454, 189] on icon at bounding box center [453, 191] width 5 height 5
click at [418, 216] on link "Remove booking" at bounding box center [432, 221] width 50 height 10
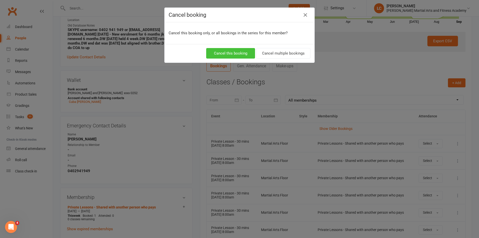
click at [240, 57] on button "Cancel this booking" at bounding box center [230, 53] width 49 height 11
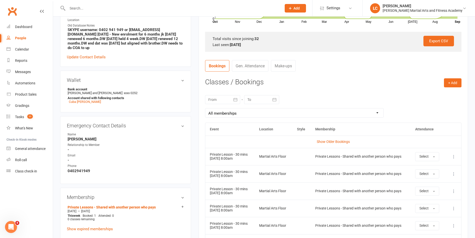
scroll to position [175, 0]
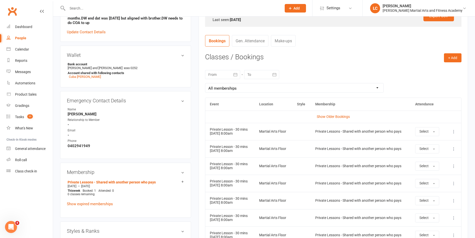
click at [454, 198] on icon at bounding box center [453, 200] width 5 height 5
click at [422, 226] on link "Remove booking" at bounding box center [432, 231] width 50 height 10
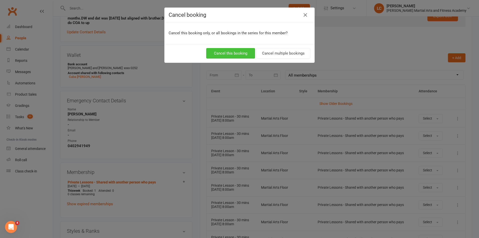
click at [231, 54] on button "Cancel this booking" at bounding box center [230, 53] width 49 height 11
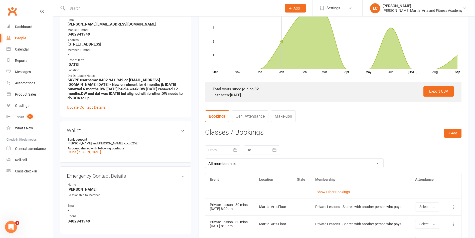
scroll to position [0, 0]
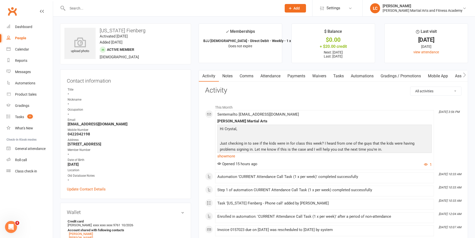
click at [230, 77] on link "Notes" at bounding box center [227, 76] width 17 height 12
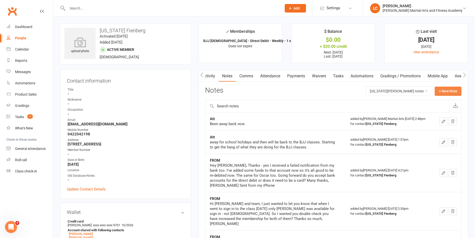
click at [442, 90] on button "+ New Note" at bounding box center [448, 91] width 27 height 9
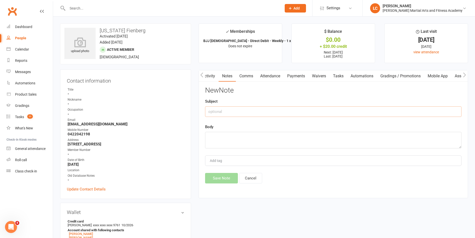
click at [300, 111] on input "text" at bounding box center [333, 111] width 256 height 11
type input "FROM"
click at [216, 137] on textarea at bounding box center [333, 140] width 256 height 17
paste textarea "Hi Jackson, No apologies - my two kids had a school event on Wednesday afternoo…"
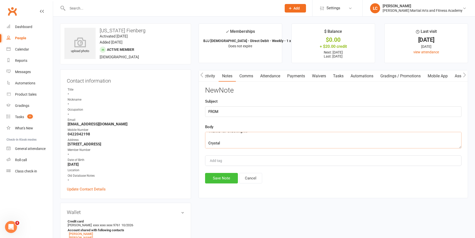
type textarea "Hi Jackson, No apologies - my two kids had a school event on Wednesday afternoo…"
click at [224, 177] on button "Save Note" at bounding box center [221, 178] width 33 height 11
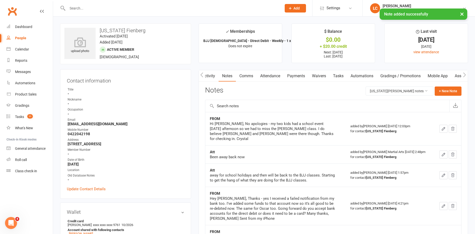
click at [336, 77] on link "Tasks" at bounding box center [338, 76] width 18 height 12
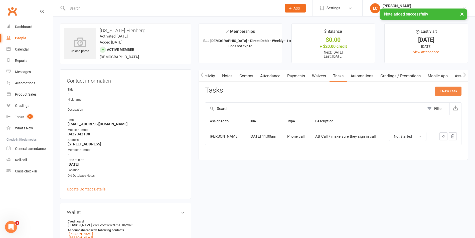
click at [445, 87] on button "+ New Task" at bounding box center [448, 91] width 27 height 9
select select "47778"
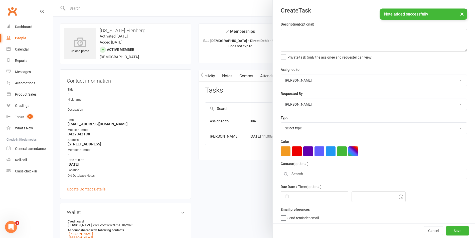
click at [326, 80] on select "Stephen Erceg Robert Wilsnach Kiam Padamsey Matthew Erceg Leo Gomes Jai Christo…" at bounding box center [374, 80] width 186 height 11
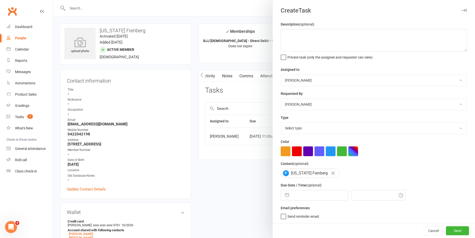
select select "47660"
click at [281, 75] on select "Stephen Erceg Robert Wilsnach Kiam Padamsey Matthew Erceg Leo Gomes Jai Christo…" at bounding box center [374, 80] width 186 height 11
click at [304, 30] on div "Description (optional) Private task (only the assignee and requester can view)" at bounding box center [374, 40] width 186 height 38
click at [305, 33] on textarea at bounding box center [374, 40] width 186 height 23
type textarea "FU EMAIL - Maybe? See Notes."
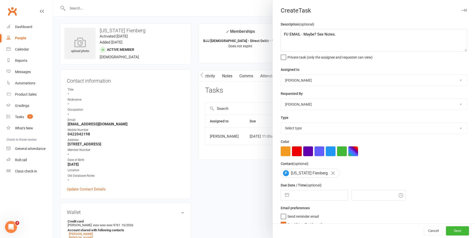
click at [293, 123] on div "Type Select type E-mail General task Meeting Phone call Sett in calls Add new t…" at bounding box center [374, 125] width 186 height 20
click at [292, 141] on div "Color" at bounding box center [374, 148] width 186 height 18
click at [291, 134] on div "Select type E-mail General task Meeting Phone call Sett in calls Add new task t…" at bounding box center [374, 128] width 186 height 12
click at [289, 132] on select "Select type E-mail General task Meeting Phone call Sett in calls Add new task t…" at bounding box center [374, 128] width 186 height 11
select select "25276"
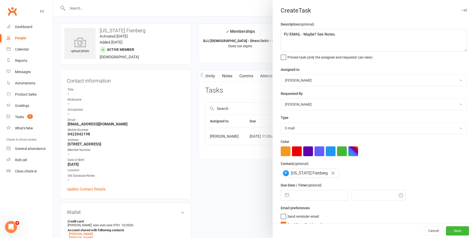
click at [281, 124] on select "Select type E-mail General task Meeting Phone call Sett in calls Add new task t…" at bounding box center [374, 128] width 186 height 11
click at [299, 197] on input "text" at bounding box center [319, 195] width 56 height 10
select select "7"
select select "2025"
select select "8"
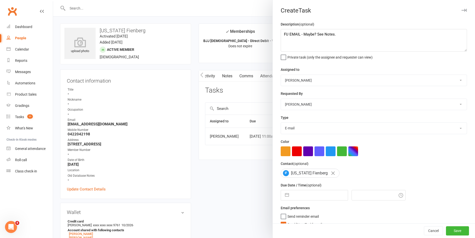
select select "2025"
select select "9"
select select "2025"
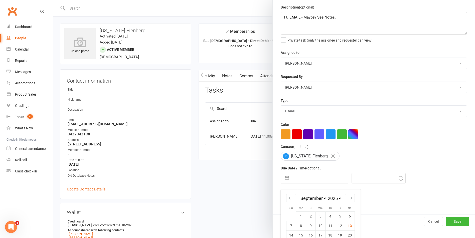
scroll to position [46, 0]
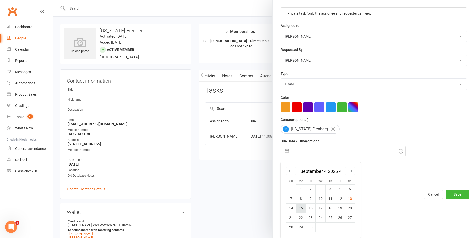
click at [296, 212] on td "15" at bounding box center [301, 209] width 10 height 10
type input "15 Sep 2025"
type input "12:15pm"
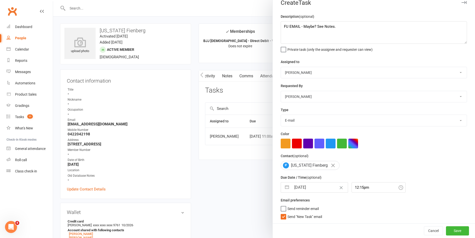
drag, startPoint x: 278, startPoint y: 222, endPoint x: 285, endPoint y: 214, distance: 11.4
click at [279, 222] on div "Description (optional) FU EMAIL - Maybe? See Notes. Private task (only the assi…" at bounding box center [374, 119] width 202 height 210
click at [287, 213] on span "Send "New Task" email" at bounding box center [304, 216] width 35 height 6
click at [286, 213] on input "Send "New Task" email" at bounding box center [301, 213] width 41 height 0
click at [446, 231] on button "Save" at bounding box center [457, 230] width 23 height 9
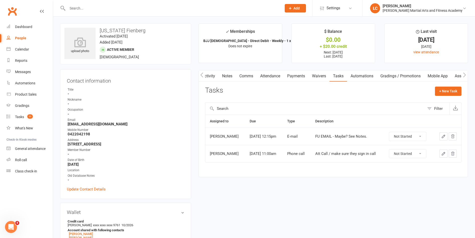
drag, startPoint x: 135, startPoint y: 14, endPoint x: 135, endPoint y: 8, distance: 6.0
click at [135, 14] on div at bounding box center [169, 8] width 218 height 16
click at [135, 6] on input "text" at bounding box center [172, 8] width 212 height 7
paste input "Lisa Russ <lisamruss@gmail.com>"
type input "Lisa Russ <lisamruss@gmail.com>"
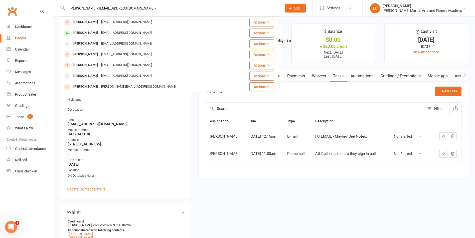
click at [127, 33] on div "lisamruss@gmail.com" at bounding box center [127, 32] width 54 height 7
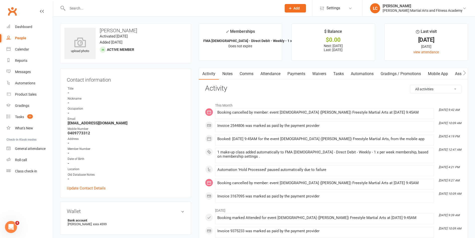
click at [303, 78] on link "Payments" at bounding box center [296, 74] width 25 height 12
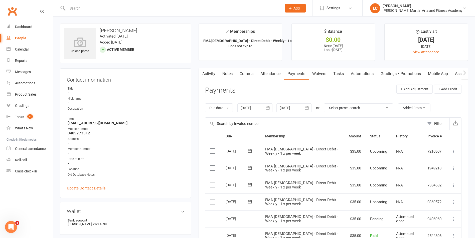
click at [228, 75] on link "Notes" at bounding box center [227, 74] width 17 height 12
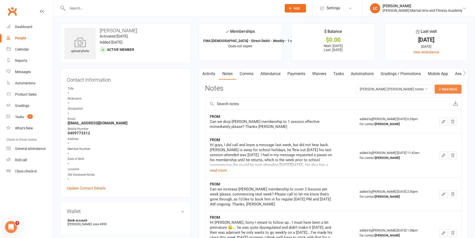
click at [456, 87] on button "+ New Note" at bounding box center [448, 89] width 27 height 9
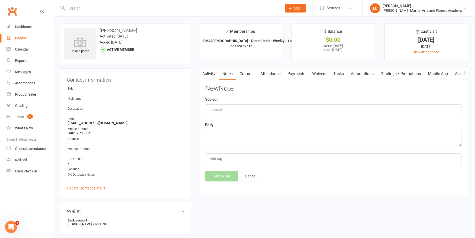
click at [298, 103] on div "Subject" at bounding box center [333, 105] width 256 height 19
click at [288, 112] on input "text" at bounding box center [333, 109] width 256 height 11
type input "FROM"
click at [226, 140] on textarea at bounding box center [333, 138] width 256 height 17
paste textarea "Can I please pause/cancel the membership for Gibson Russ for now, it’s been a h…"
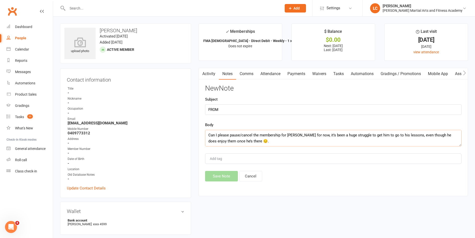
scroll to position [57, 0]
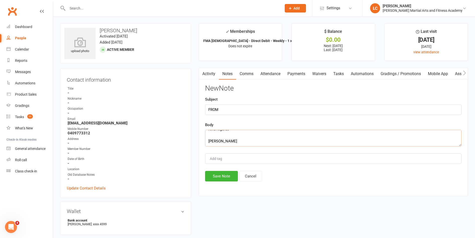
type textarea "Can I please pause/cancel the membership for Gibson Russ for now, it’s been a h…"
click at [220, 169] on div "New Note Subject FROM Body Can I please pause/cancel the membership for Gibson …" at bounding box center [333, 133] width 256 height 97
click at [222, 183] on div "Activity Notes Comms Attendance Payments Waivers Tasks Automations Gradings / P…" at bounding box center [333, 132] width 269 height 128
click at [224, 179] on button "Save Note" at bounding box center [221, 176] width 33 height 11
click at [224, 180] on div "Save Note Cancel" at bounding box center [333, 176] width 256 height 11
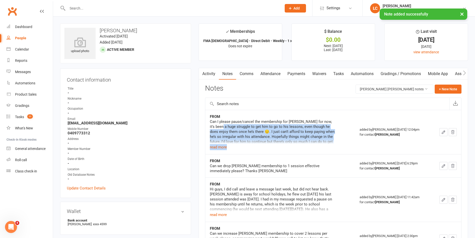
drag, startPoint x: 221, startPoint y: 125, endPoint x: 308, endPoint y: 148, distance: 89.9
click at [308, 148] on div "Can I please pause/cancel the membership for Gibson Russ for now, it’s been a h…" at bounding box center [272, 134] width 125 height 31
click at [214, 150] on button "read more" at bounding box center [218, 147] width 17 height 6
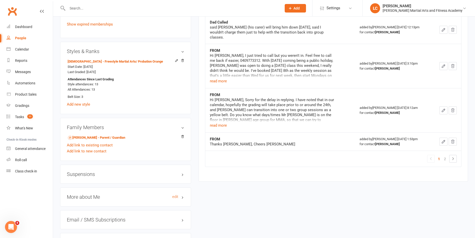
scroll to position [401, 0]
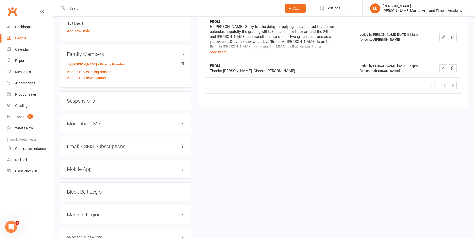
click at [97, 100] on h3 "Suspensions" at bounding box center [125, 101] width 117 height 6
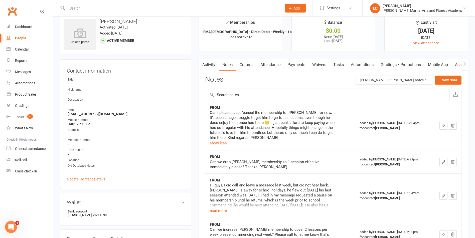
scroll to position [0, 0]
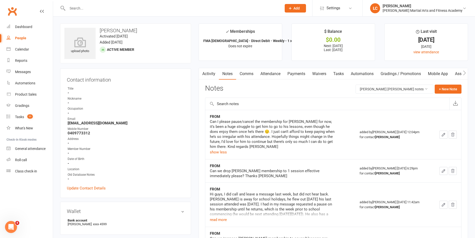
click at [335, 137] on div "FROM Can I please pause/cancel the membership for Gibson Russ for now, it’s bee…" at bounding box center [280, 134] width 141 height 41
click at [292, 74] on link "Payments" at bounding box center [296, 74] width 25 height 12
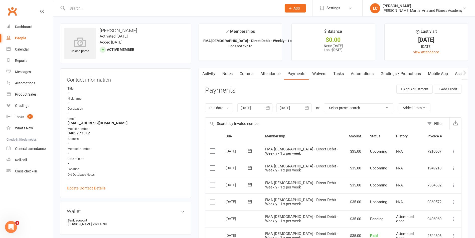
click at [231, 79] on link "Notes" at bounding box center [227, 74] width 17 height 12
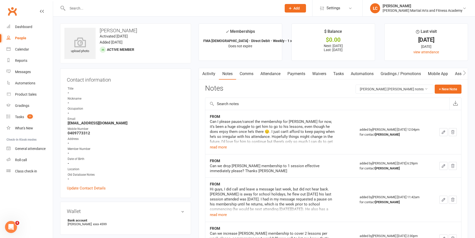
click at [249, 76] on link "Comms" at bounding box center [246, 74] width 21 height 12
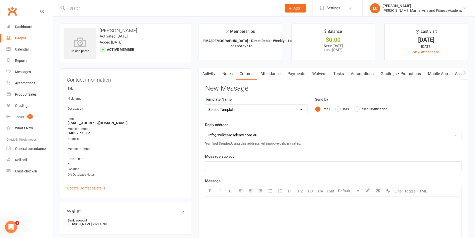
click at [246, 113] on select "Select Template [Email] Birthday Party Enquiry [Email] 2-5yo Grading Form [Emai…" at bounding box center [256, 110] width 102 height 10
click at [244, 108] on select "Select Template [Email] Birthday Party Enquiry [Email] 2-5yo Grading Form [Emai…" at bounding box center [256, 110] width 102 height 10
click at [246, 111] on select "Select Template [Email] Birthday Party Enquiry [Email] 2-5yo Grading Form [Emai…" at bounding box center [256, 110] width 102 height 10
click at [257, 72] on link "Comms" at bounding box center [246, 74] width 21 height 12
click at [250, 76] on link "Comms" at bounding box center [246, 74] width 21 height 12
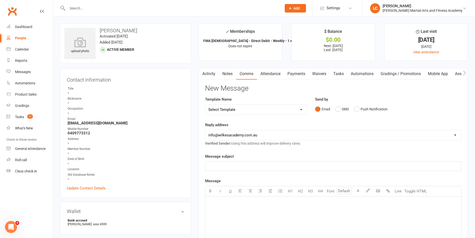
click at [246, 71] on link "Comms" at bounding box center [246, 74] width 21 height 12
drag, startPoint x: 248, startPoint y: 106, endPoint x: 249, endPoint y: 109, distance: 2.5
click at [248, 106] on select "Select Template [Email] Birthday Party Enquiry [Email] 2-5yo Grading Form [Emai…" at bounding box center [256, 110] width 102 height 10
click at [250, 99] on div "Template Name Select Template [Email] Birthday Party Enquiry [Email] 2-5yo Grad…" at bounding box center [256, 105] width 102 height 19
click at [251, 109] on select "Select Template [Email] Birthday Party Enquiry [Email] 2-5yo Grading Form [Emai…" at bounding box center [256, 110] width 102 height 10
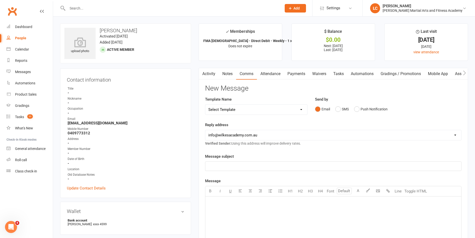
select select "40"
click at [205, 105] on select "Select Template [Email] Birthday Party Enquiry [Email] 2-5yo Grading Form [Emai…" at bounding box center [256, 110] width 102 height 10
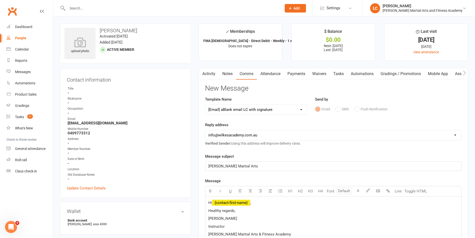
click at [250, 201] on span "﻿ {contact-first-name}" at bounding box center [231, 203] width 38 height 5
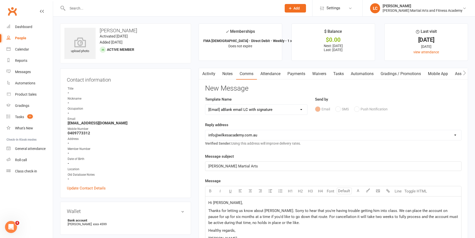
click at [440, 210] on span "Thanks for letting us know about Gibson. Sorry to hear that you're having troub…" at bounding box center [333, 217] width 251 height 17
drag, startPoint x: 299, startPoint y: 223, endPoint x: 331, endPoint y: 219, distance: 32.5
click at [299, 223] on p "Thanks for letting us know about Gibson. Sorry to hear that you're having troub…" at bounding box center [333, 217] width 250 height 18
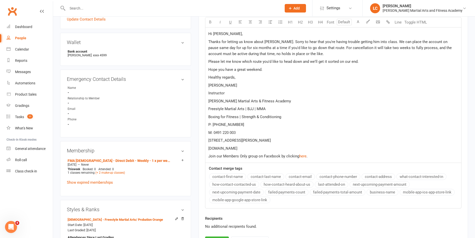
scroll to position [320, 0]
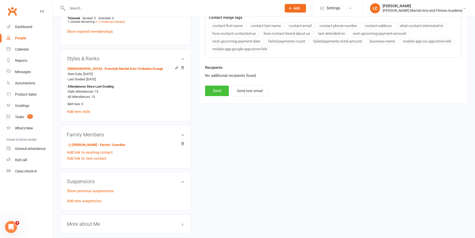
click at [207, 94] on button "Send" at bounding box center [217, 91] width 24 height 11
select select
